Goal: Task Accomplishment & Management: Use online tool/utility

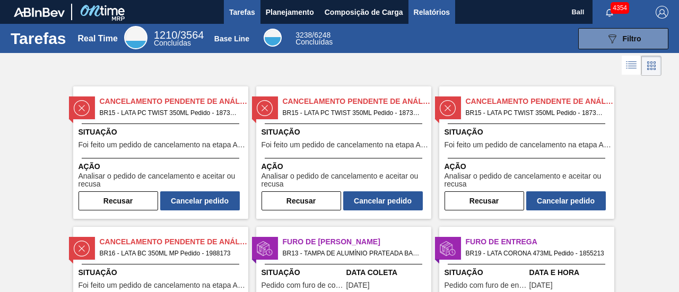
click at [446, 10] on span "Relatórios" at bounding box center [432, 12] width 36 height 13
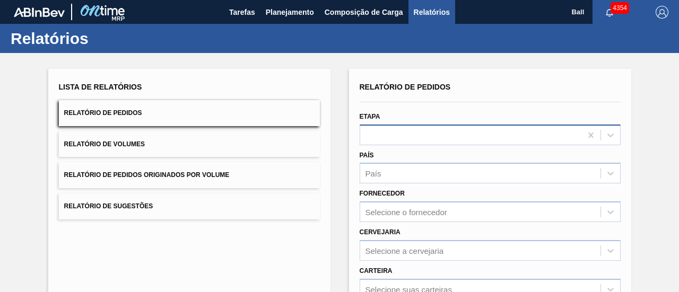
click at [380, 130] on div at bounding box center [490, 135] width 261 height 21
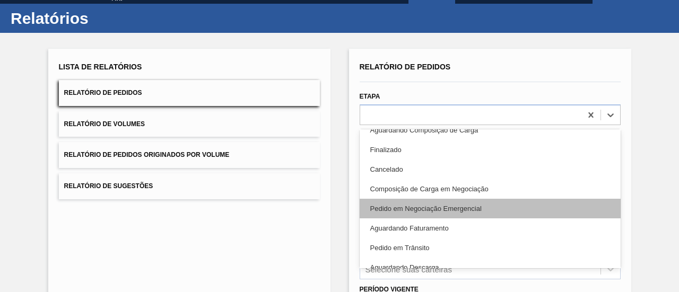
scroll to position [53, 0]
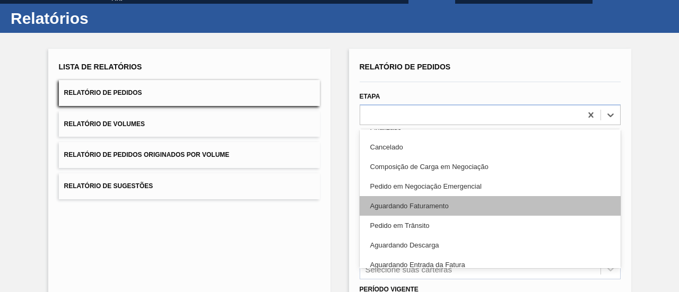
click at [421, 208] on div "Aguardando Faturamento" at bounding box center [490, 206] width 261 height 20
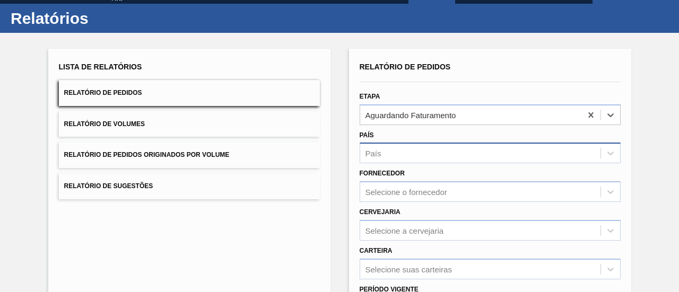
click at [391, 149] on div "País" at bounding box center [480, 153] width 240 height 15
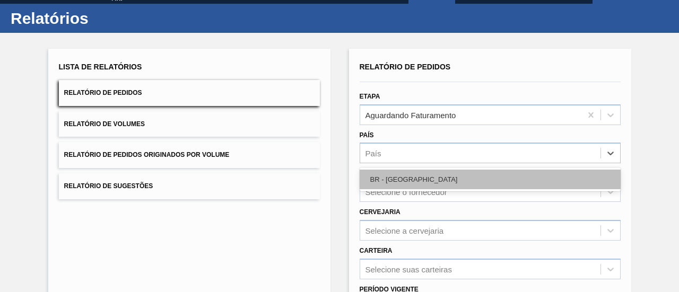
click at [394, 182] on div "BR - [GEOGRAPHIC_DATA]" at bounding box center [490, 180] width 261 height 20
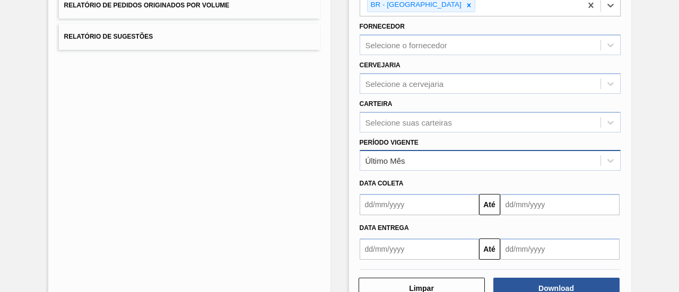
scroll to position [179, 0]
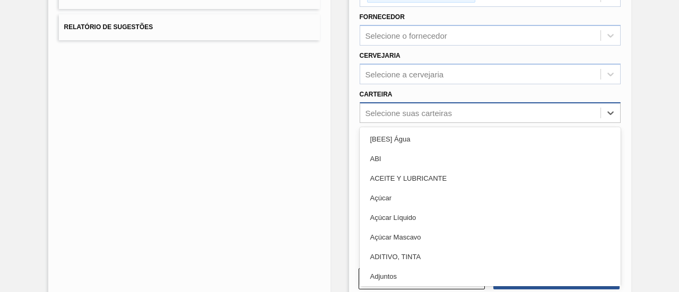
click at [385, 105] on div "Selecione suas carteiras" at bounding box center [480, 112] width 240 height 15
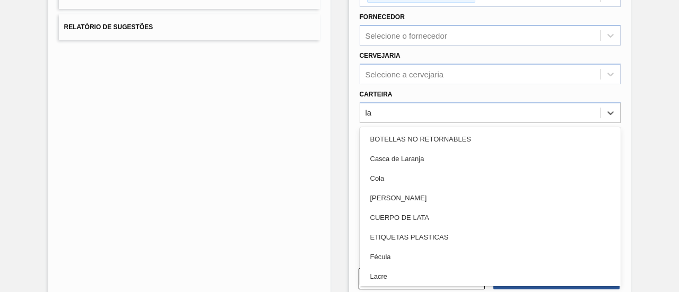
type input "lat"
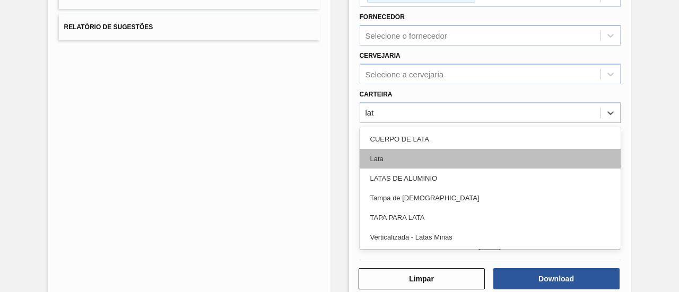
click at [394, 166] on div "Lata" at bounding box center [490, 159] width 261 height 20
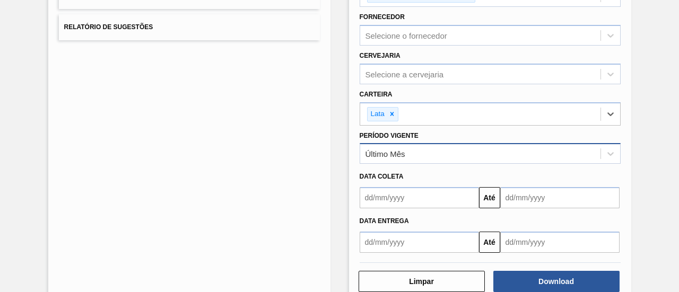
click at [401, 153] on div "Último Mês" at bounding box center [386, 154] width 40 height 9
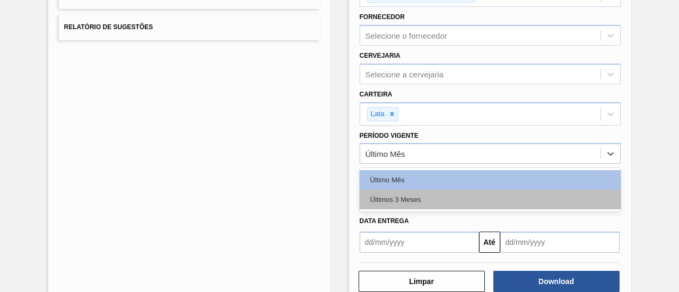
click at [402, 194] on div "Últimos 3 Meses" at bounding box center [490, 200] width 261 height 20
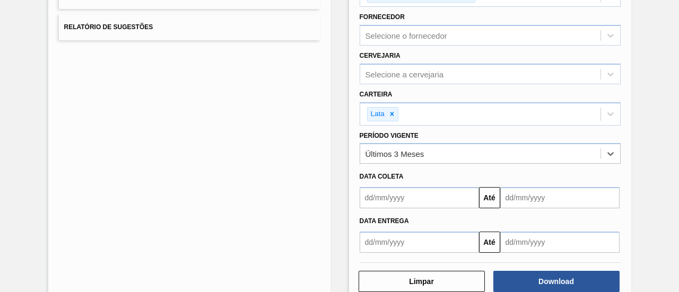
click at [399, 193] on input "text" at bounding box center [419, 197] width 119 height 21
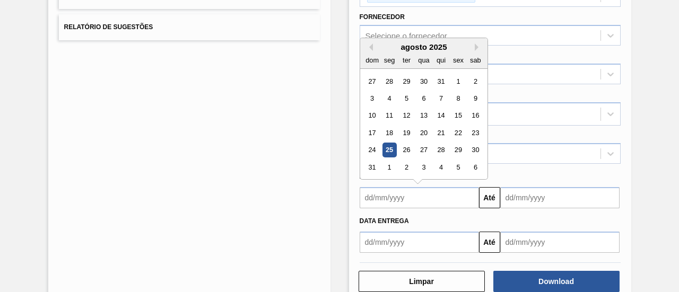
click at [390, 146] on div "25" at bounding box center [389, 150] width 14 height 14
type input "[DATE]"
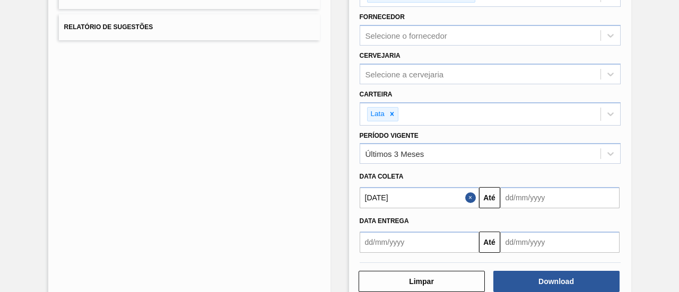
click at [584, 203] on input "text" at bounding box center [560, 197] width 119 height 21
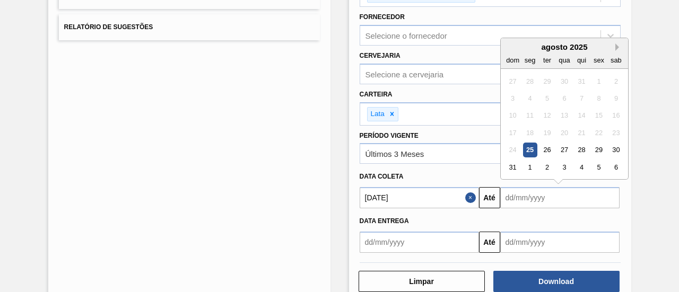
click at [618, 44] on button "Next Month" at bounding box center [619, 47] width 7 height 7
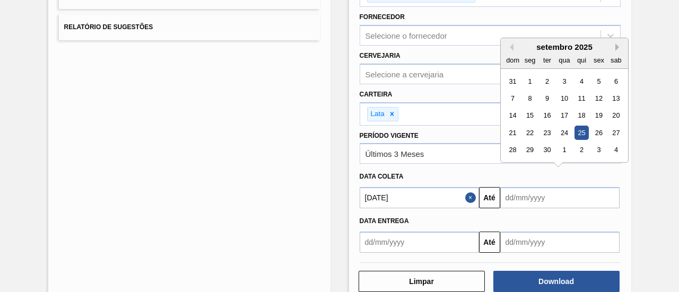
click at [618, 44] on button "Next Month" at bounding box center [619, 47] width 7 height 7
click at [620, 128] on div "25" at bounding box center [616, 133] width 14 height 14
type input "[DATE]"
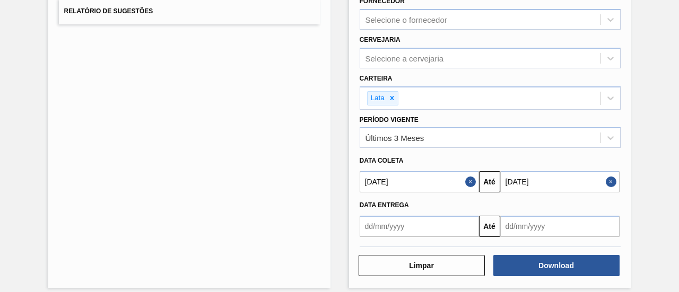
scroll to position [202, 0]
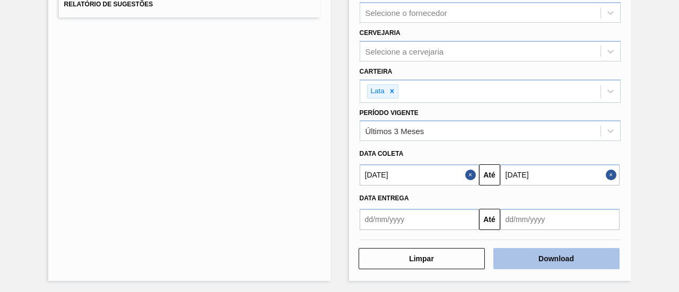
click at [548, 260] on button "Download" at bounding box center [557, 258] width 126 height 21
